Goal: Navigation & Orientation: Find specific page/section

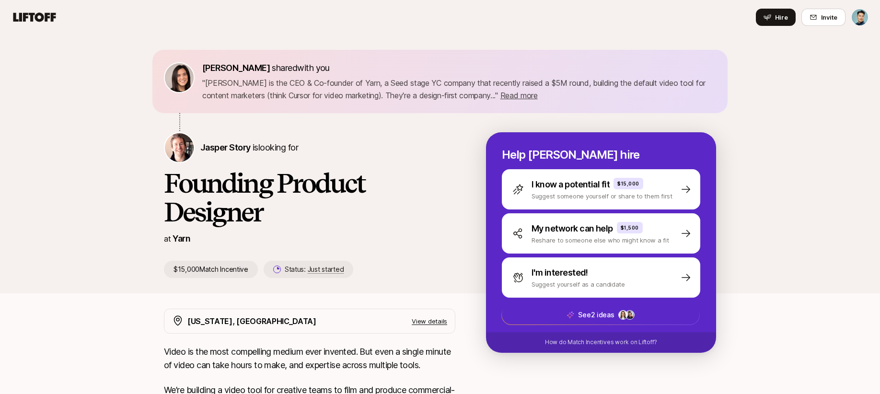
click at [47, 18] on icon at bounding box center [34, 16] width 43 height 9
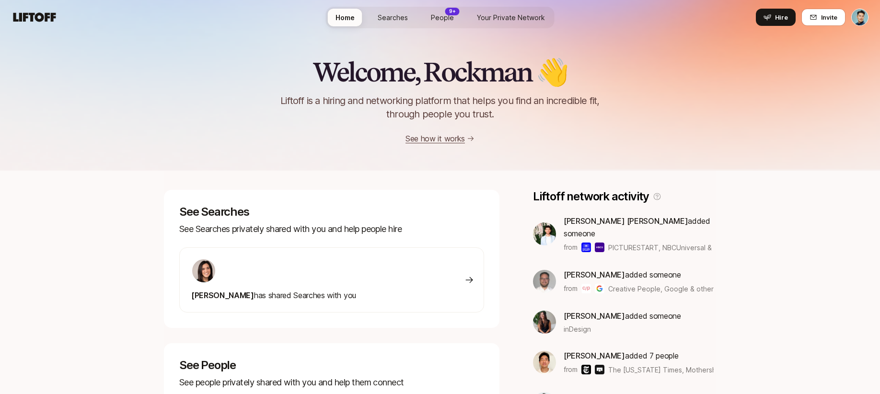
click at [448, 17] on span "People" at bounding box center [442, 17] width 23 height 10
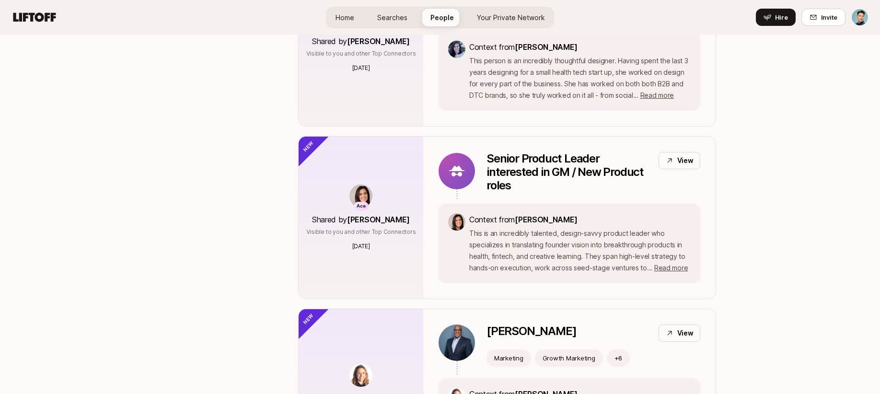
scroll to position [304, 0]
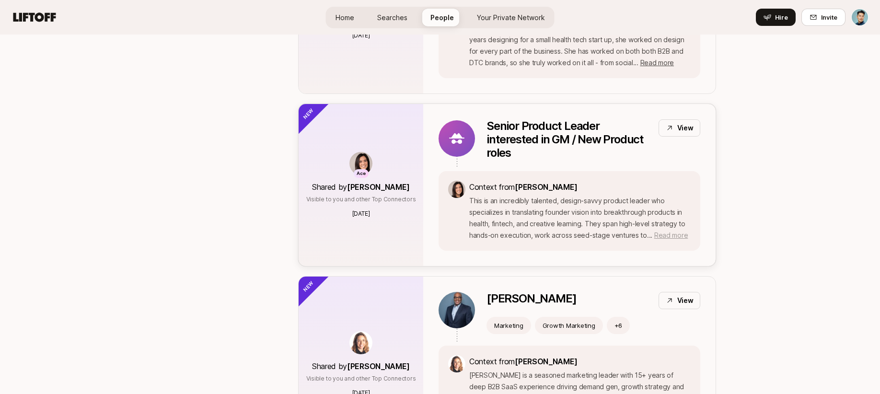
click at [664, 238] on span "Read more" at bounding box center [671, 235] width 34 height 8
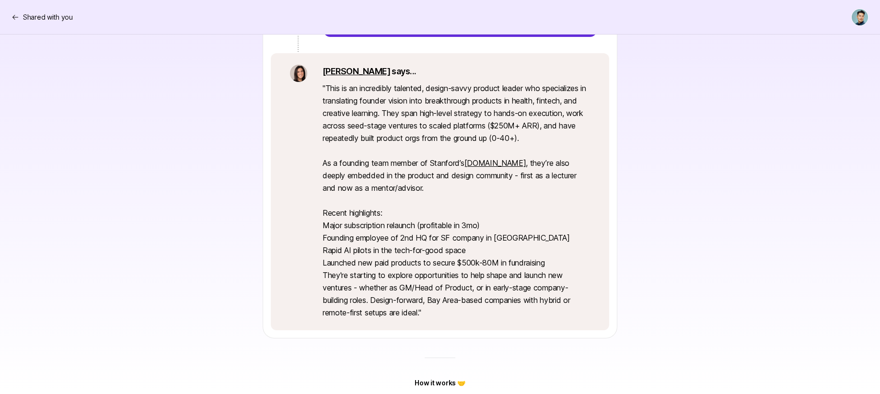
scroll to position [247, 0]
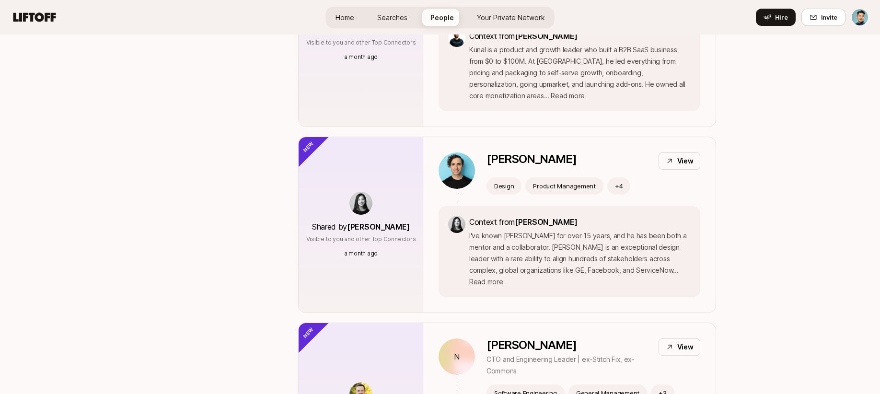
scroll to position [943, 0]
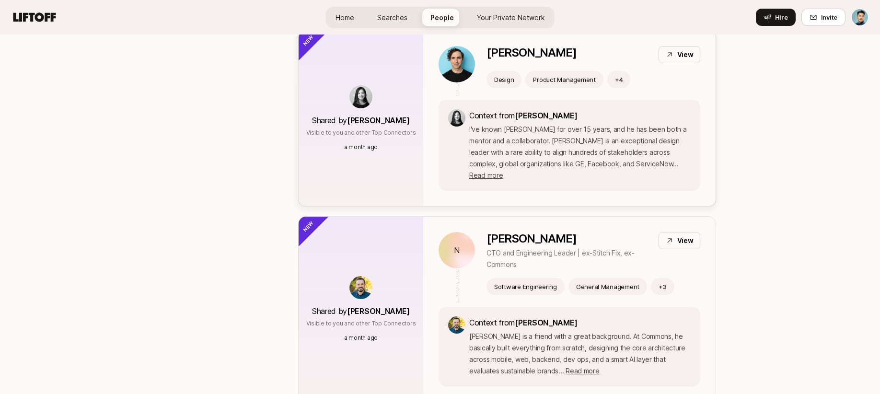
click at [360, 97] on img at bounding box center [360, 96] width 23 height 23
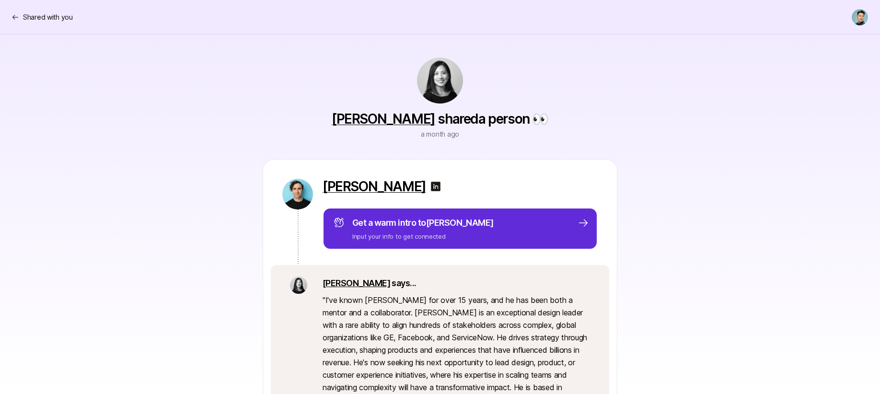
click at [389, 121] on link "[PERSON_NAME]" at bounding box center [384, 119] width 104 height 16
click at [31, 18] on p "Shared with you" at bounding box center [48, 18] width 50 height 12
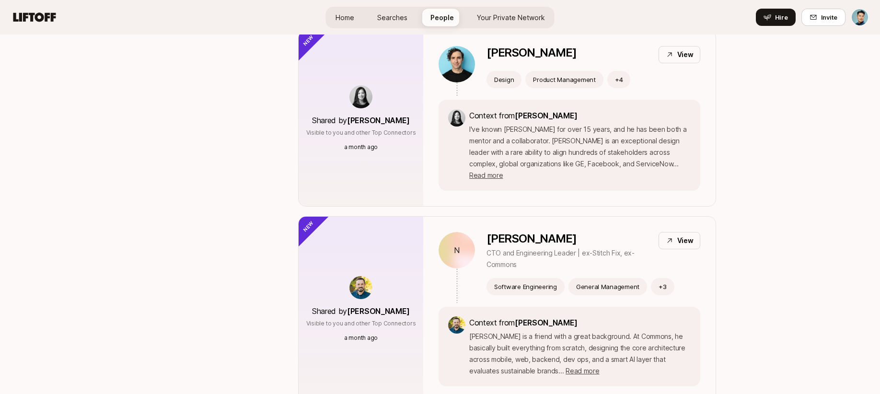
scroll to position [1285, 0]
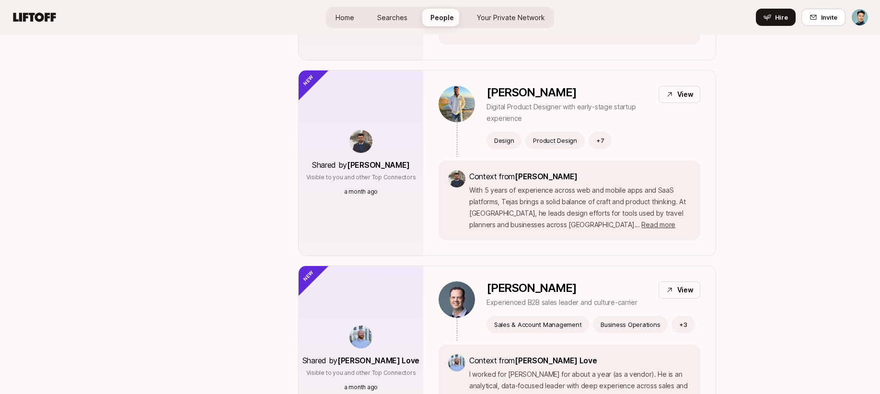
click at [48, 16] on icon at bounding box center [34, 16] width 43 height 9
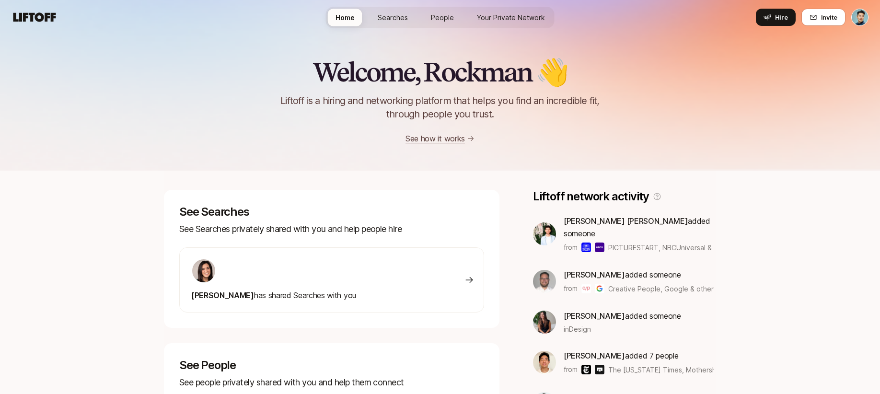
click at [472, 282] on icon at bounding box center [470, 280] width 10 height 10
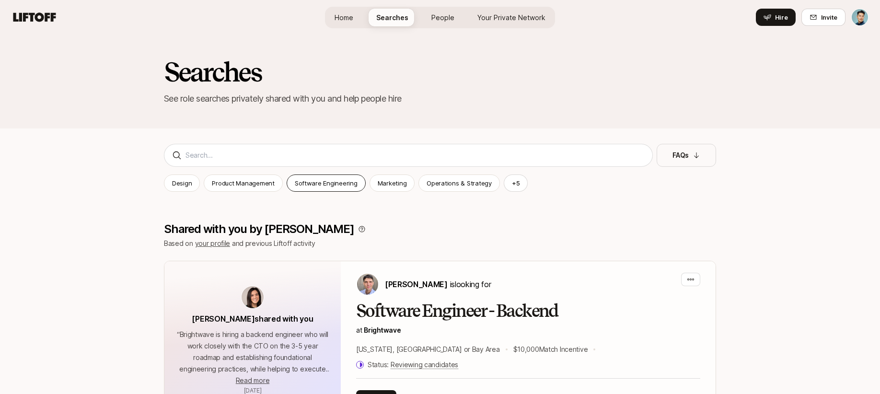
click at [329, 183] on p "Software Engineering" at bounding box center [326, 183] width 63 height 10
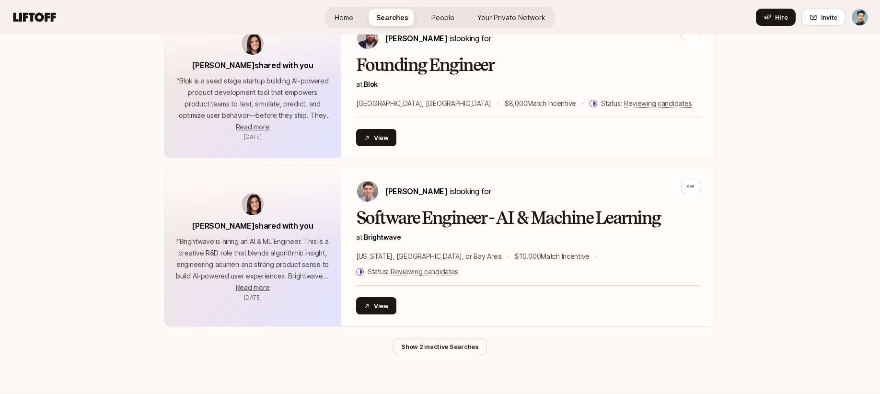
scroll to position [1402, 0]
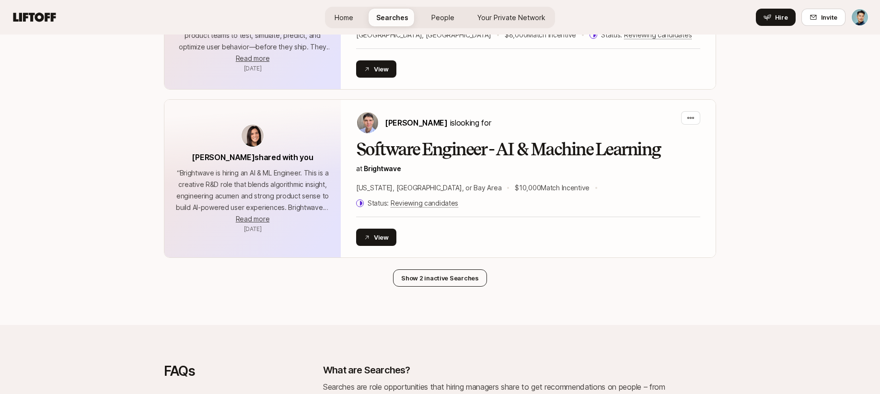
click at [467, 269] on button "Show 2 inactive Searches" at bounding box center [440, 277] width 94 height 17
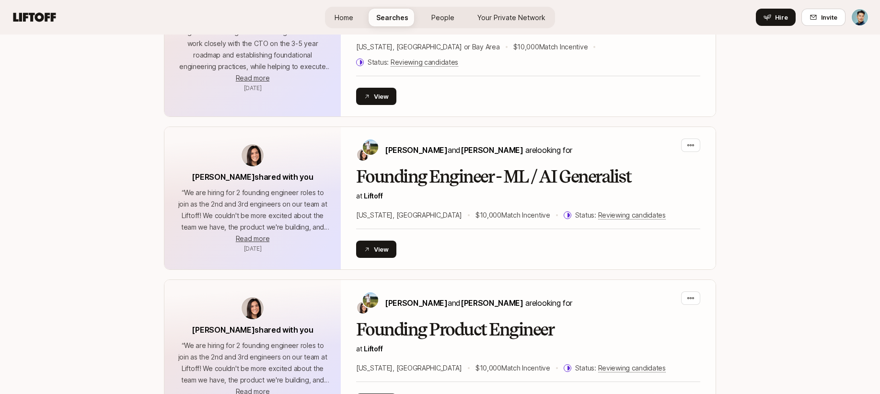
scroll to position [0, 0]
